Goal: Check status: Check status

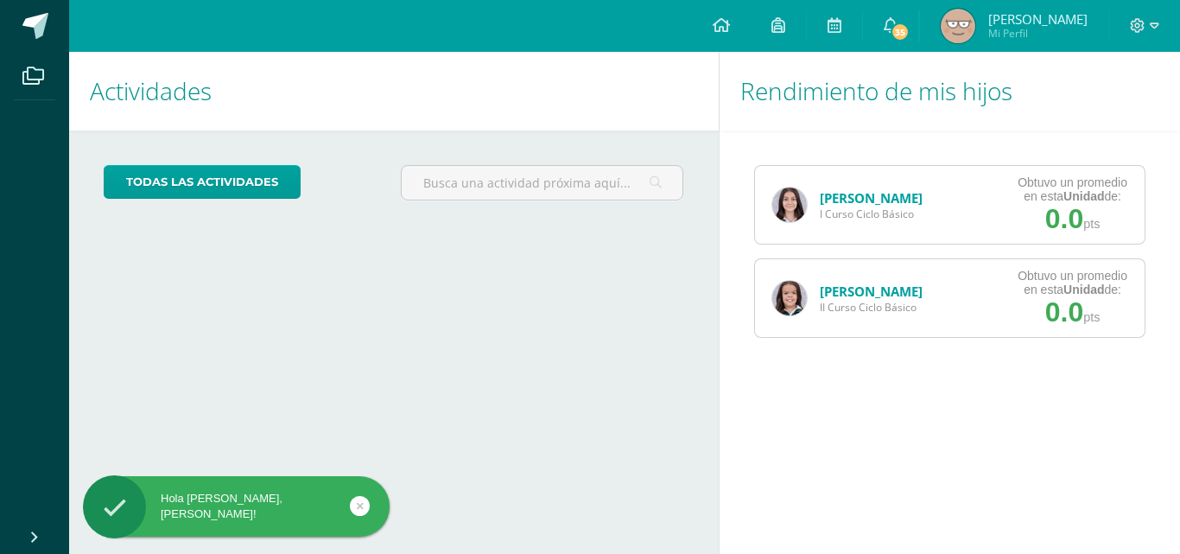
click at [775, 200] on img at bounding box center [789, 204] width 35 height 35
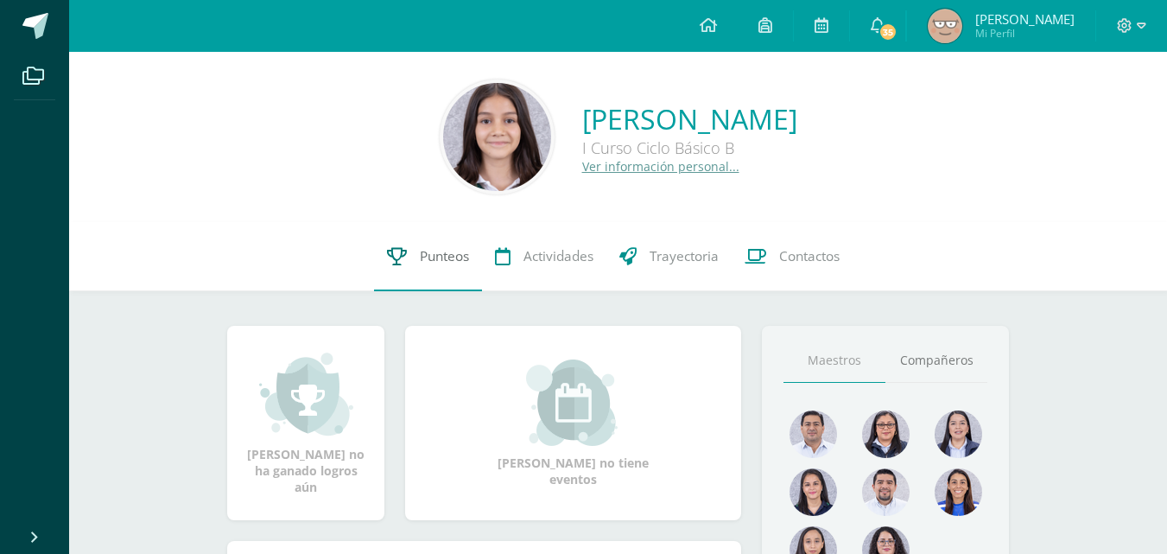
click at [433, 243] on link "Punteos" at bounding box center [428, 256] width 108 height 69
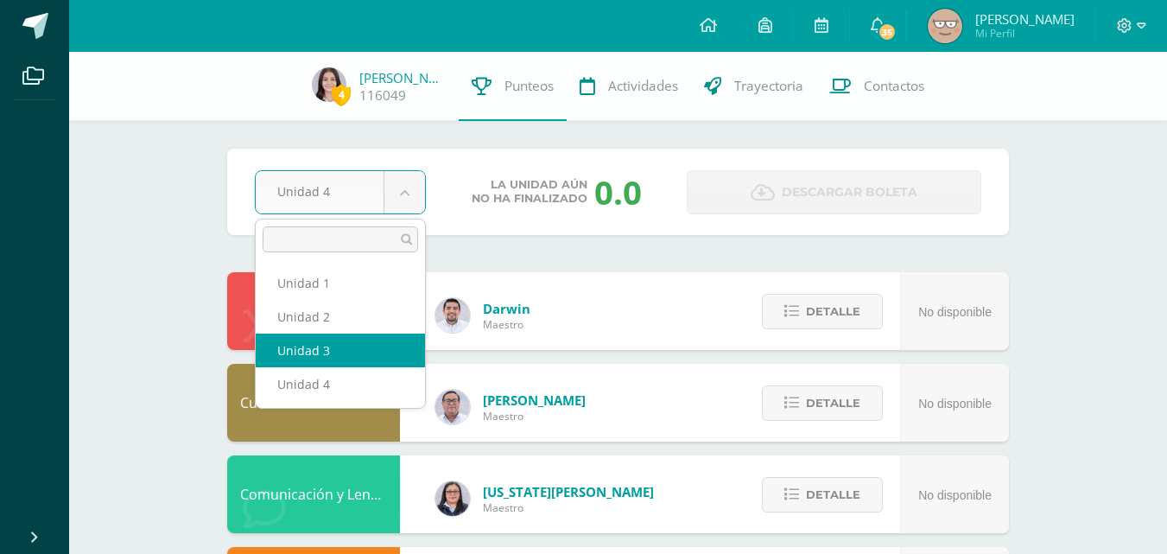
select select "Unidad 3"
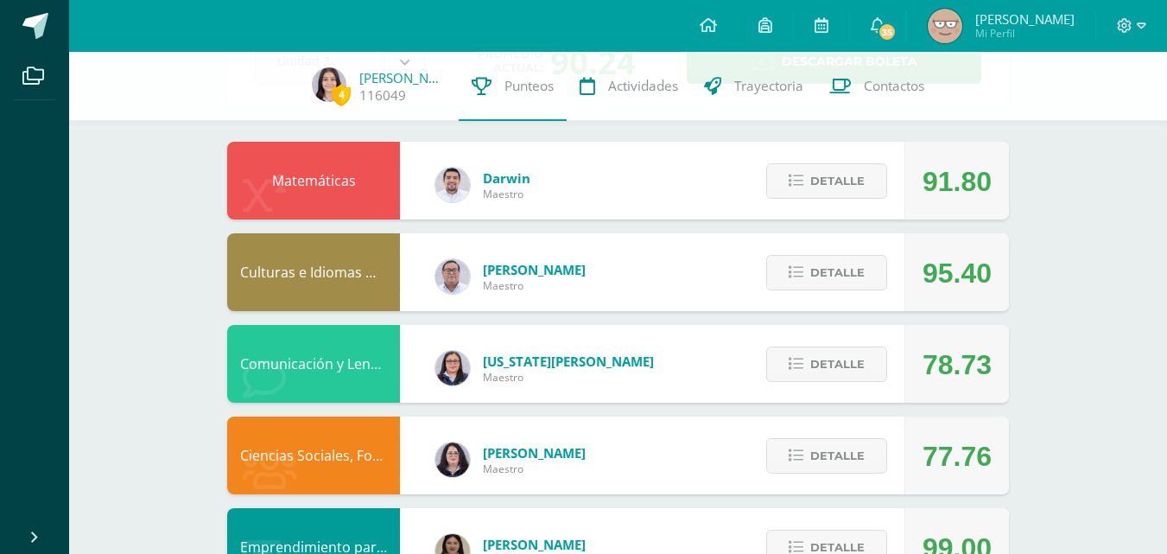
scroll to position [144, 0]
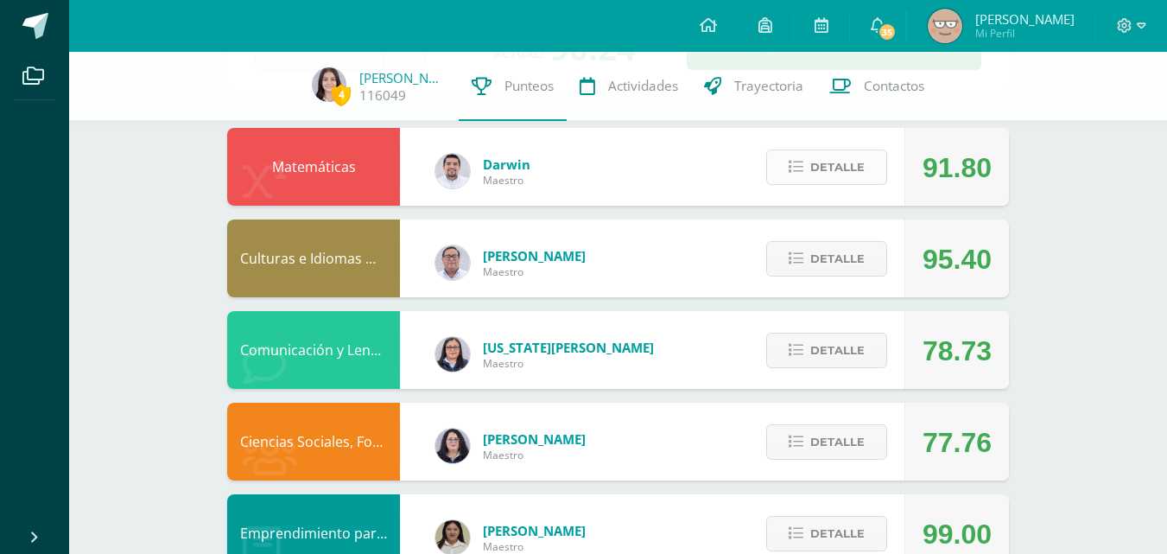
click at [834, 162] on span "Detalle" at bounding box center [837, 167] width 54 height 32
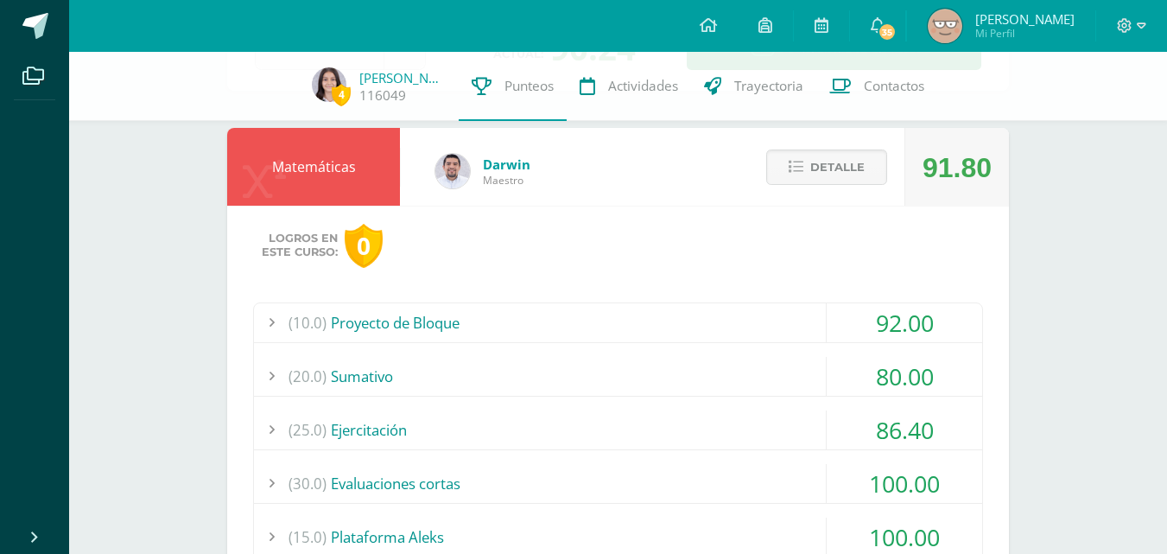
click at [637, 363] on div "(20.0) Sumativo" at bounding box center [618, 376] width 728 height 39
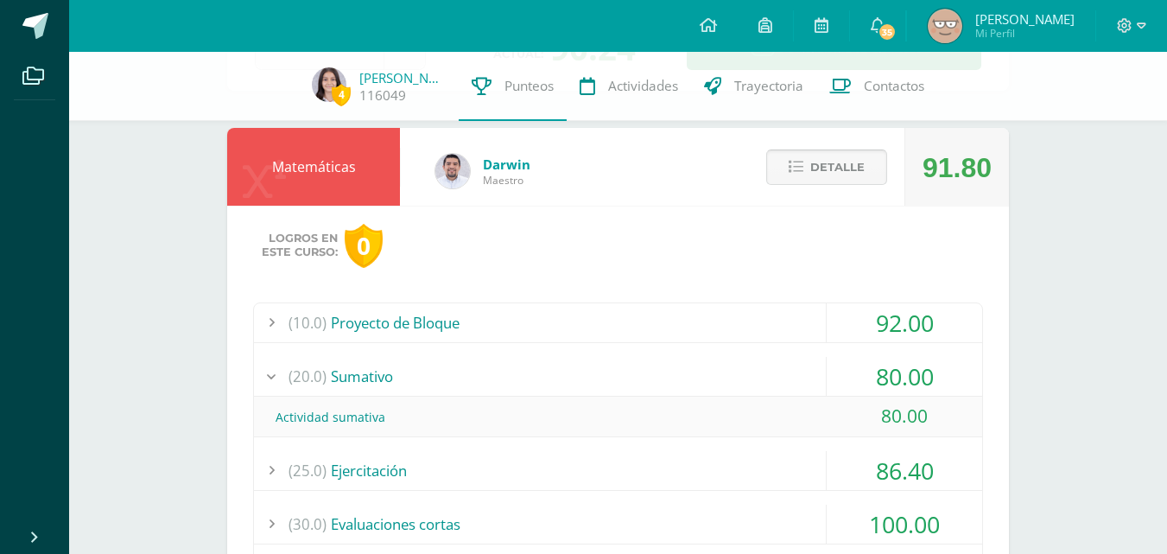
click at [816, 165] on span "Detalle" at bounding box center [837, 167] width 54 height 32
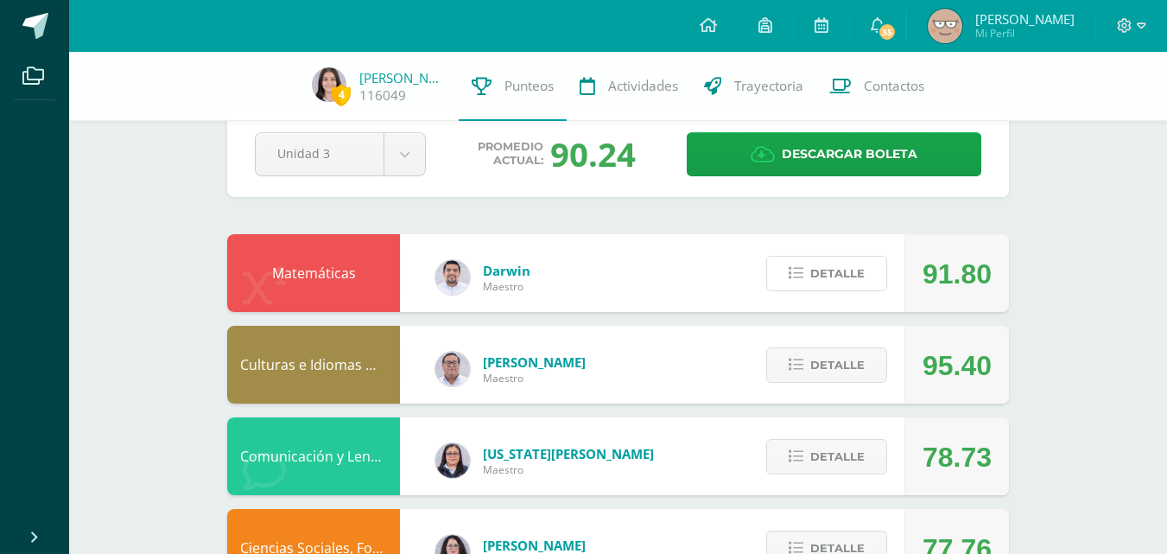
scroll to position [0, 0]
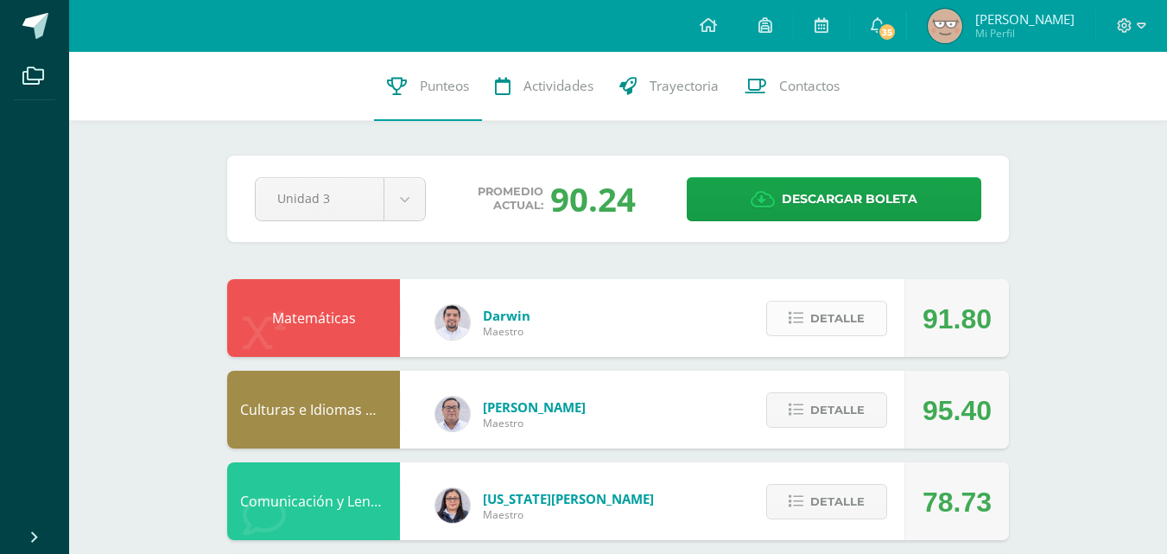
click at [810, 313] on button "Detalle" at bounding box center [826, 318] width 121 height 35
